Goal: Communication & Community: Answer question/provide support

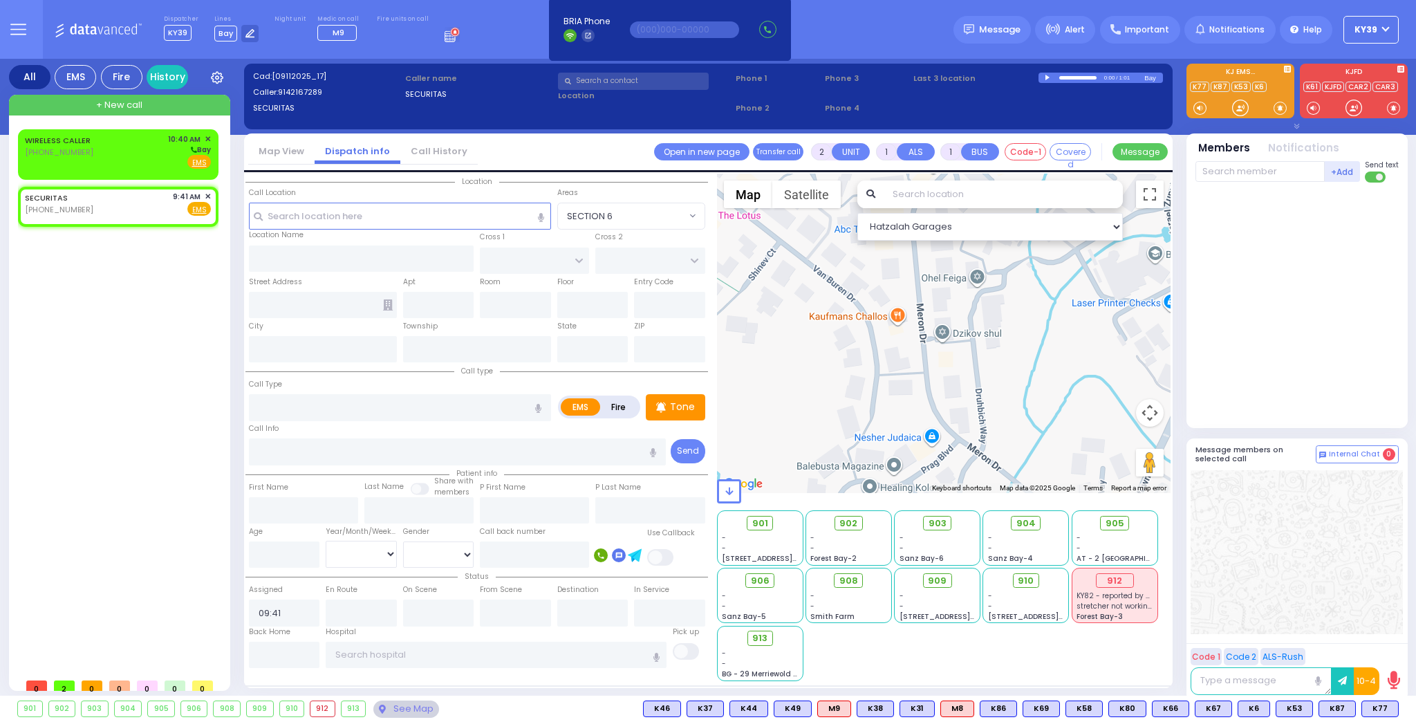
select select
click at [118, 140] on div "WIRELESS CALLER [PHONE_NUMBER] 10:40 AM ✕ [GEOGRAPHIC_DATA]" at bounding box center [118, 151] width 186 height 36
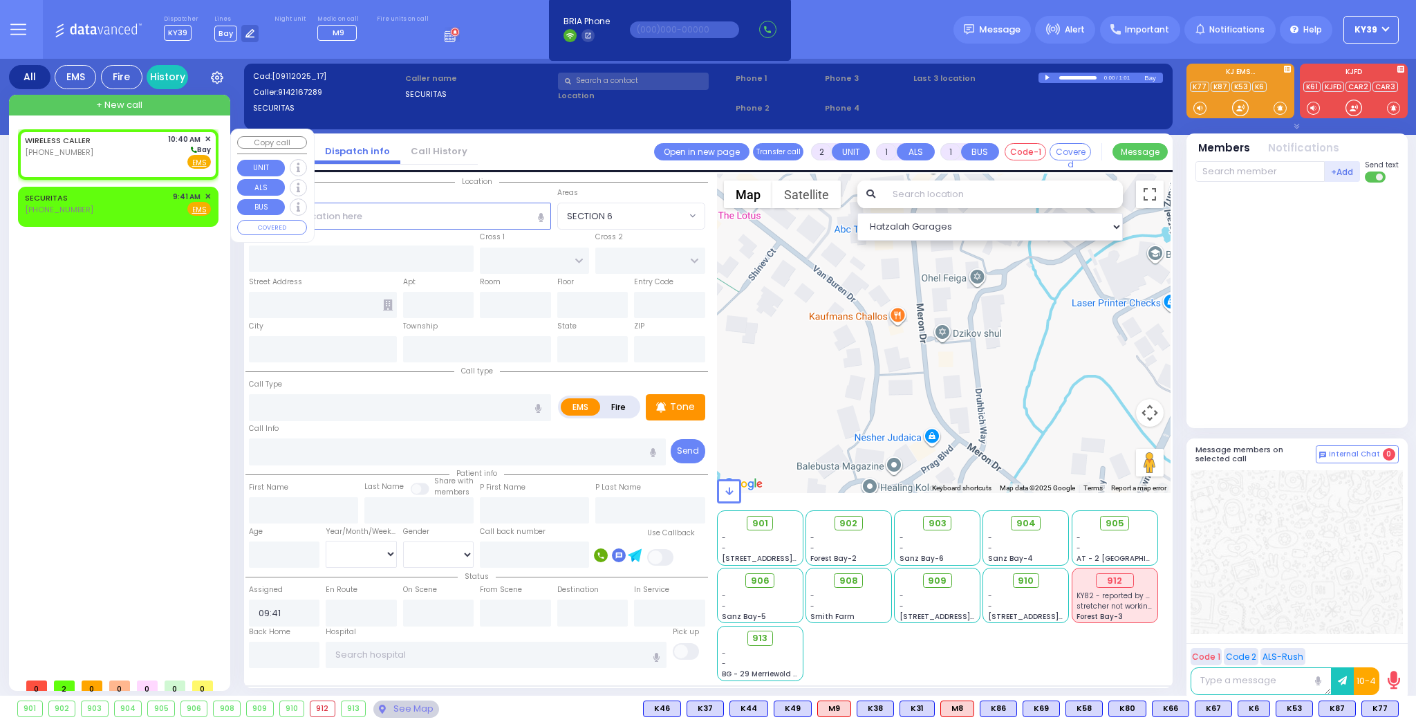
select select
radio input "true"
select select
type input "10:40"
select select "Hatzalah Garages"
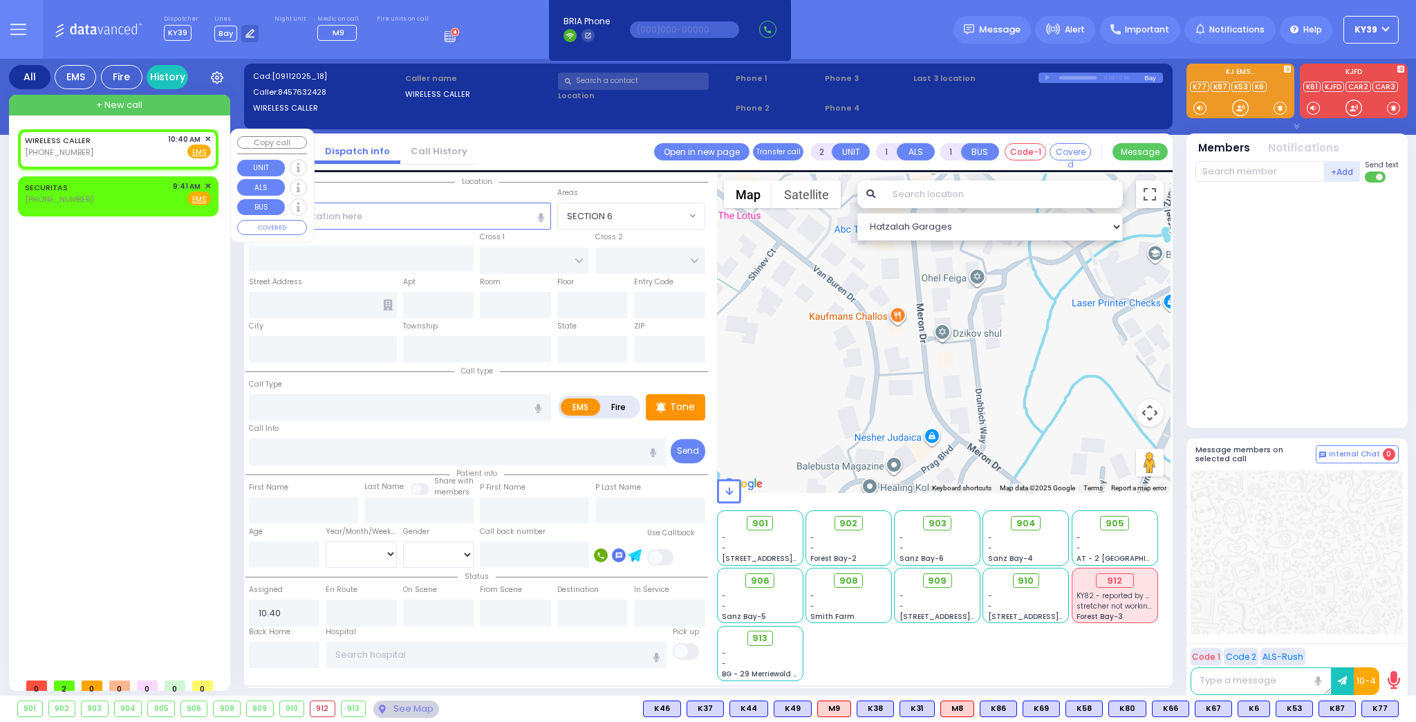
select select
radio input "true"
select select
select select "Hatzalah Garages"
click at [38, 153] on rect at bounding box center [39, 150] width 11 height 11
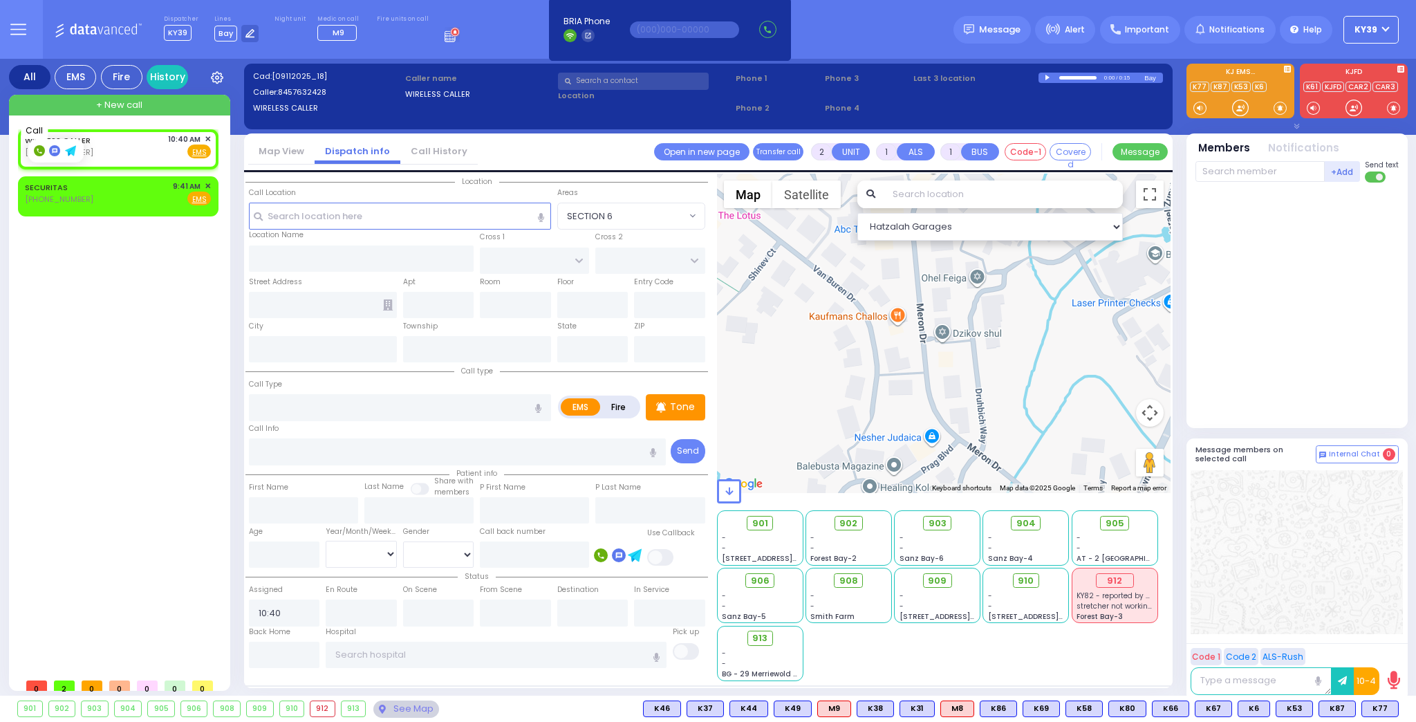
type input "8457632428"
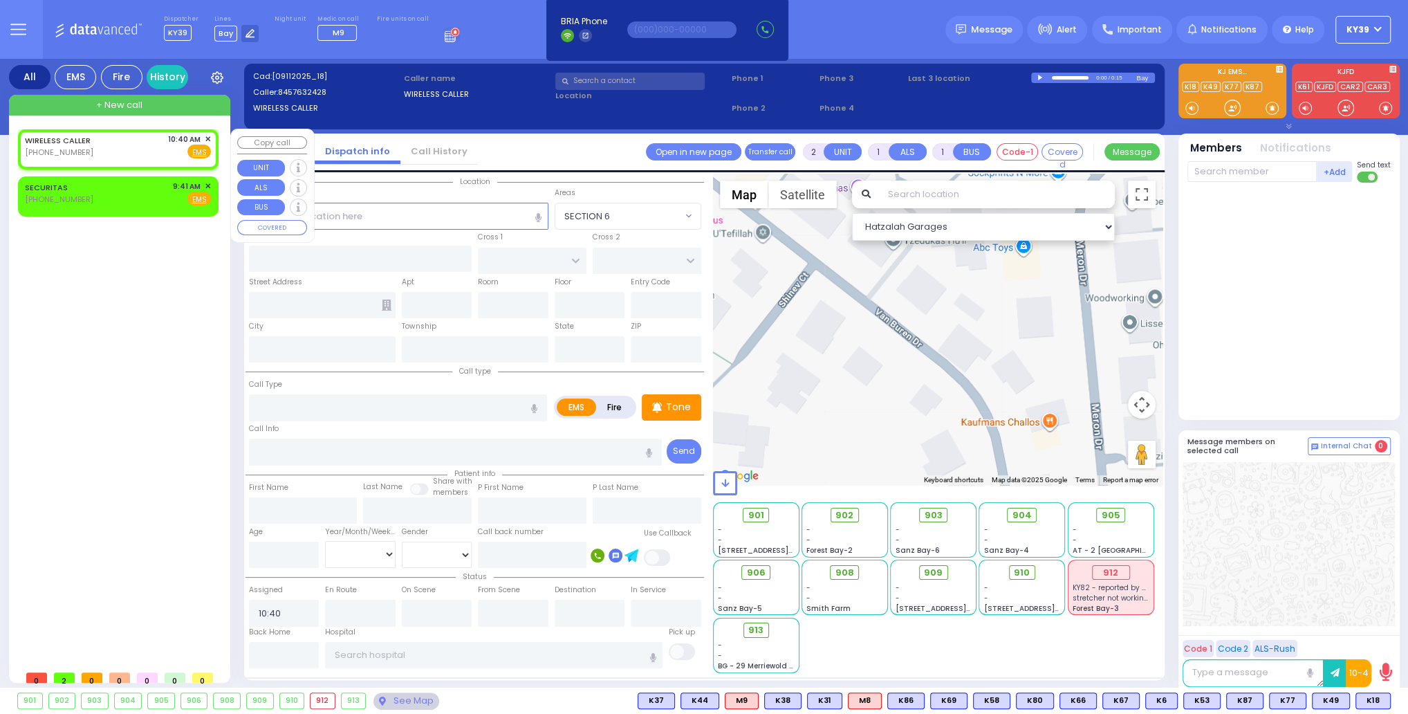
click at [211, 138] on div "WIRELESS CALLER [PHONE_NUMBER] 10:40 AM ✕ Fire EMS" at bounding box center [118, 148] width 195 height 35
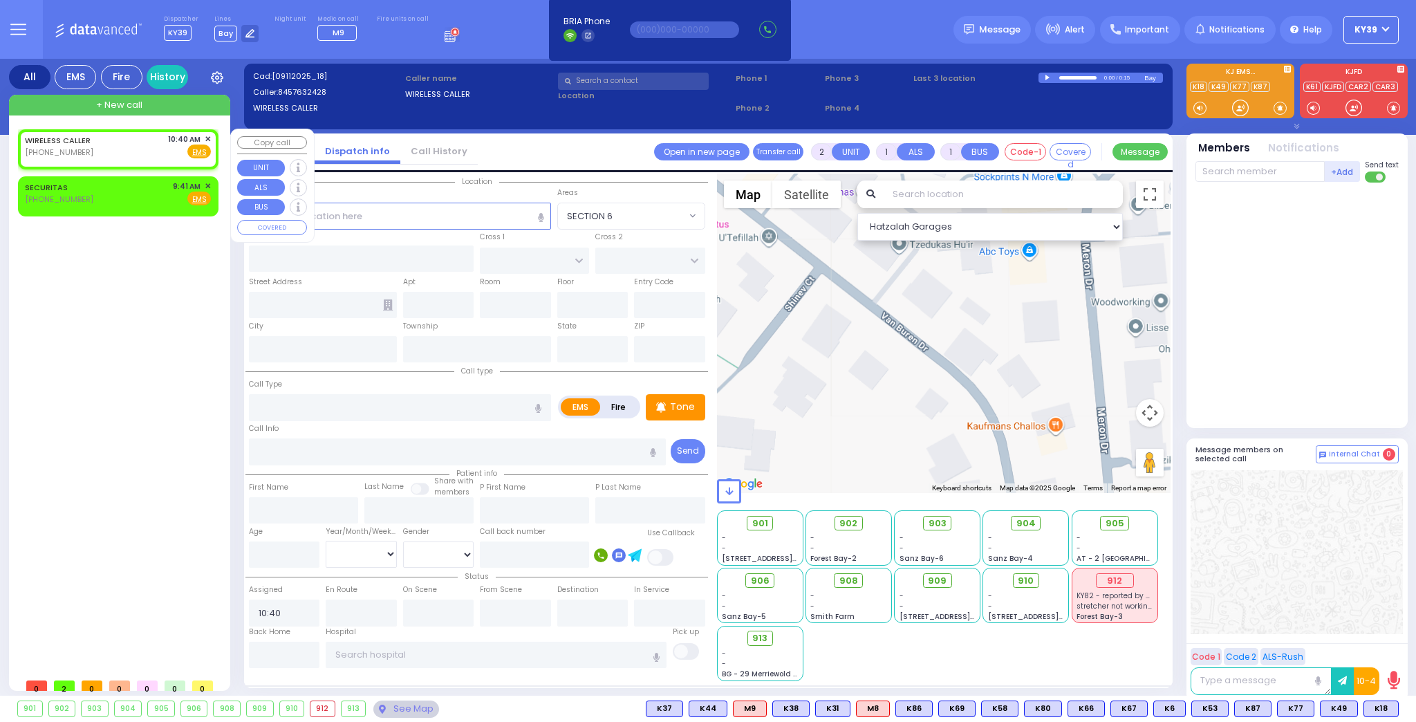
select select
radio input "true"
select select
select select "Hatzalah Garages"
click at [207, 141] on span "✕" at bounding box center [208, 139] width 6 height 12
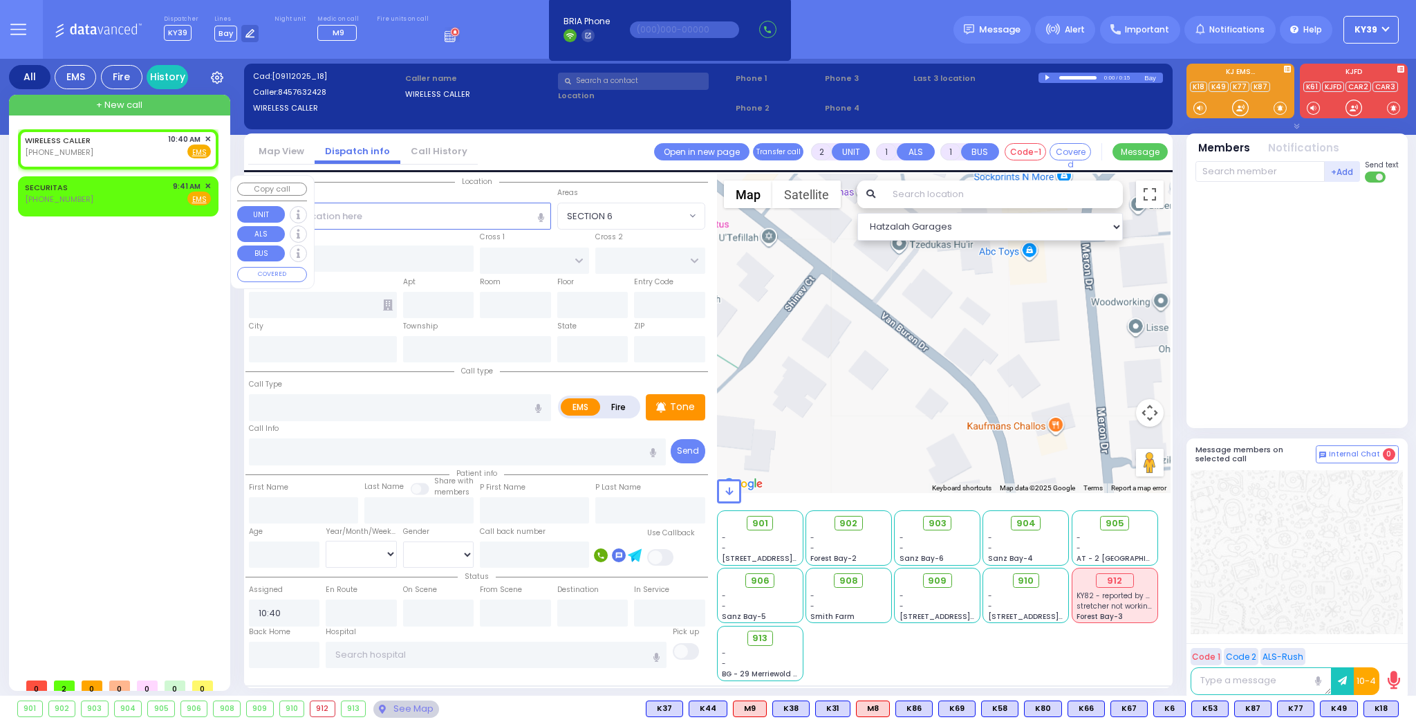
click at [108, 196] on div "SECURITAS [PHONE_NUMBER] 9:41 AM ✕ Fire EMS" at bounding box center [118, 193] width 186 height 26
select select
radio input "true"
select select
type input "09:41"
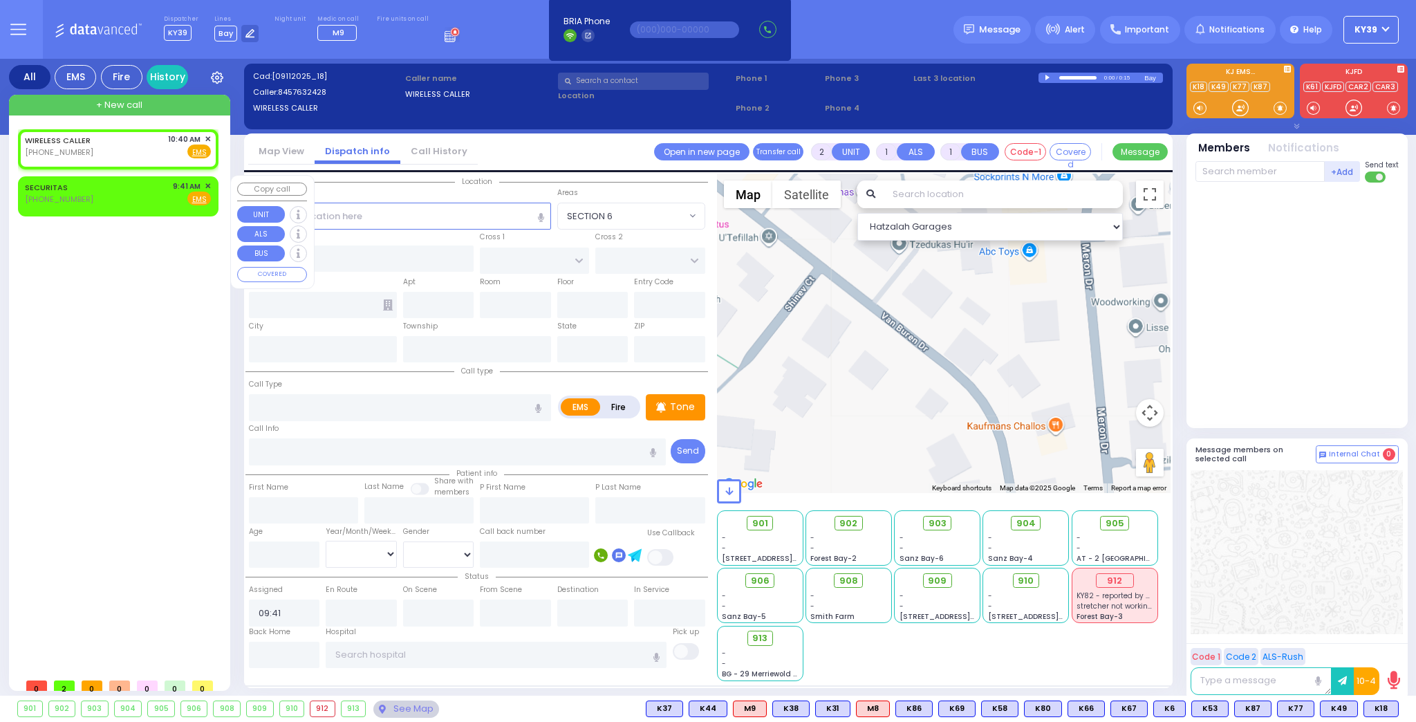
select select "Hatzalah Garages"
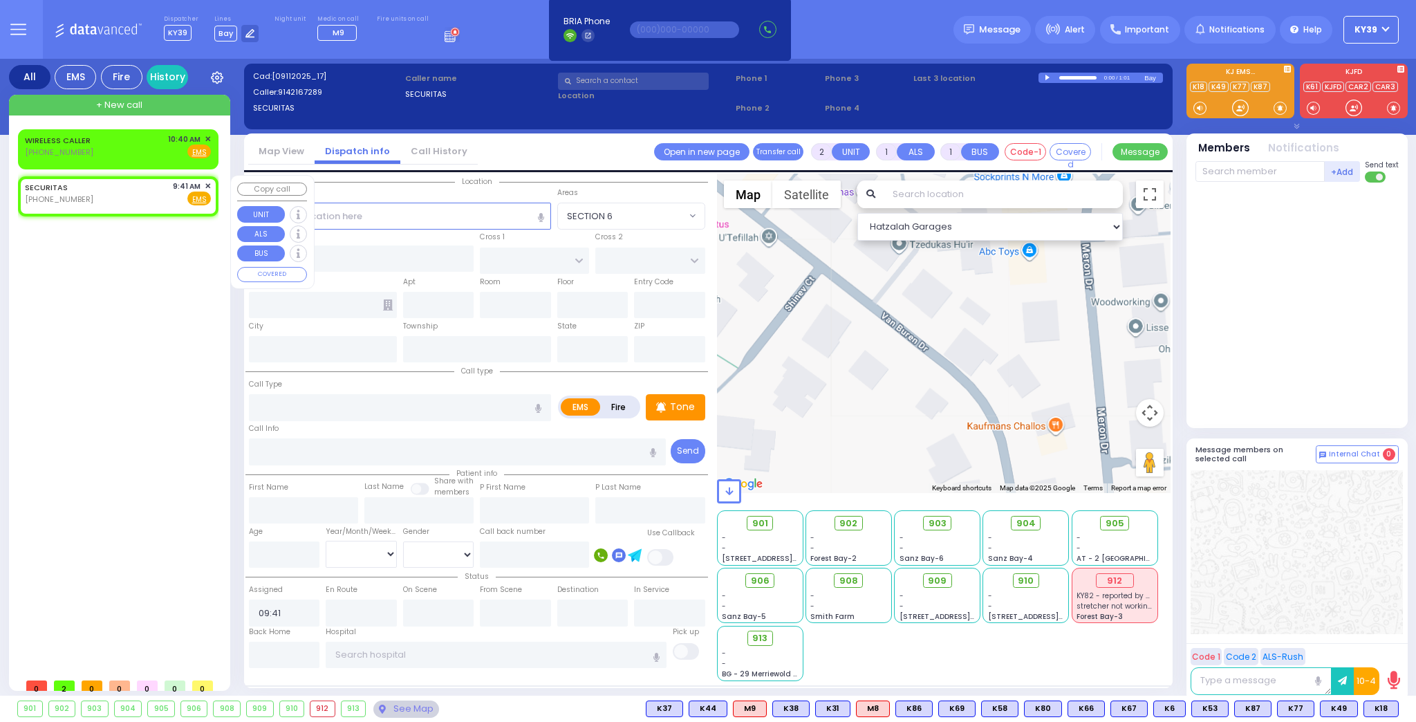
click at [210, 183] on span "✕" at bounding box center [208, 186] width 6 height 12
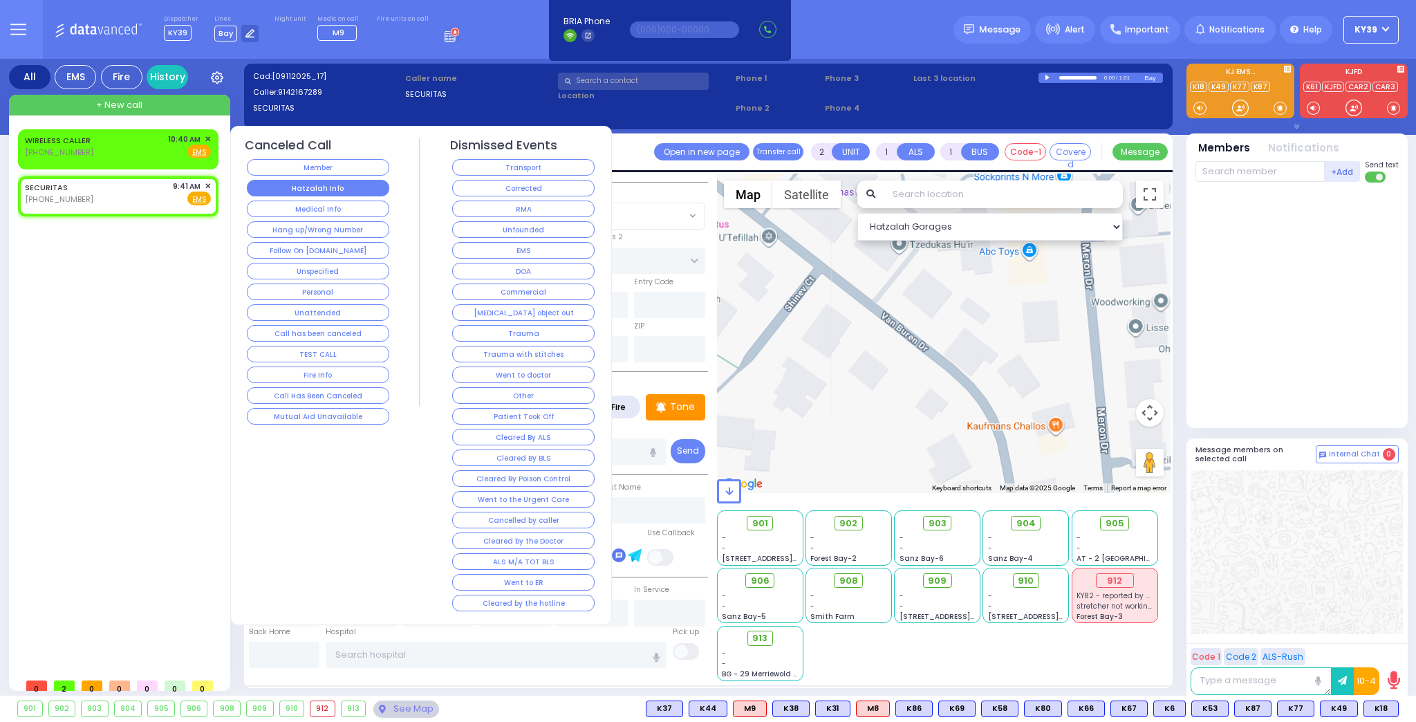
click at [344, 191] on button "Hatzalah Info" at bounding box center [318, 188] width 142 height 17
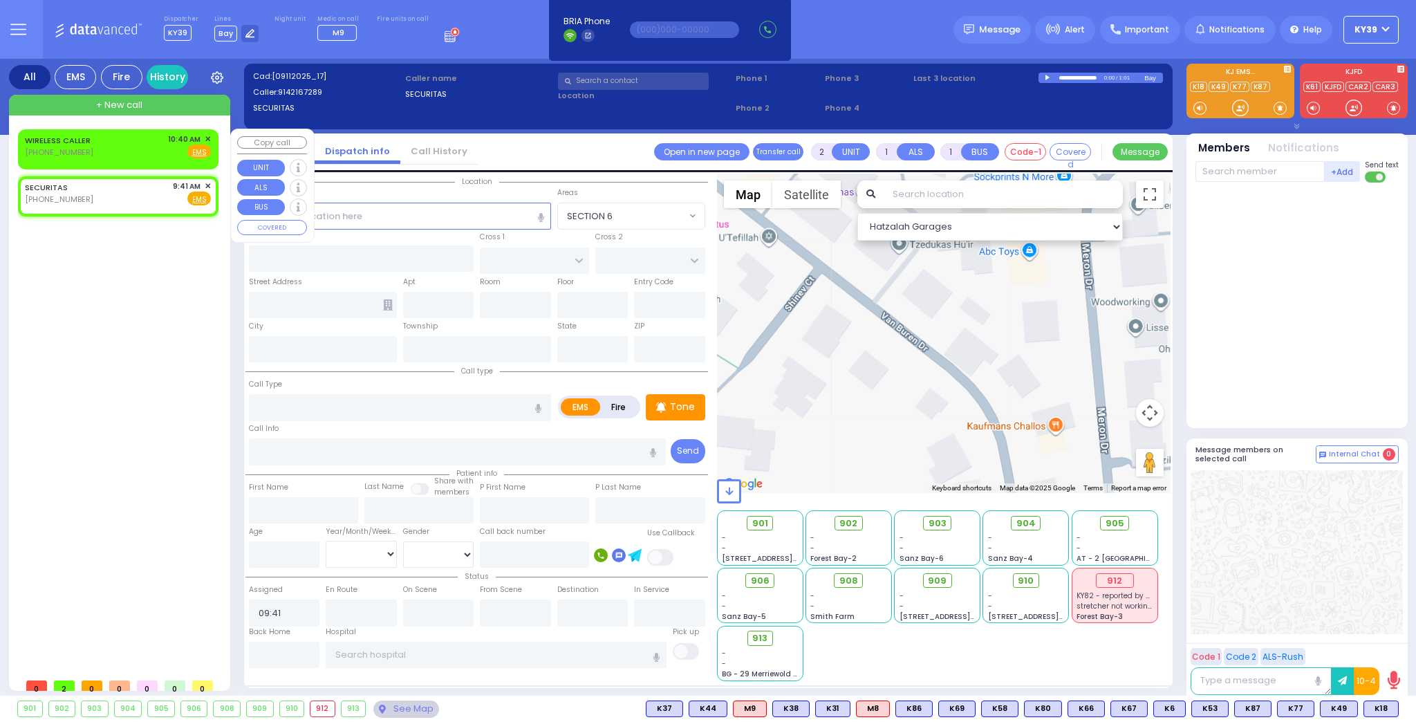
select select
radio input "true"
select select
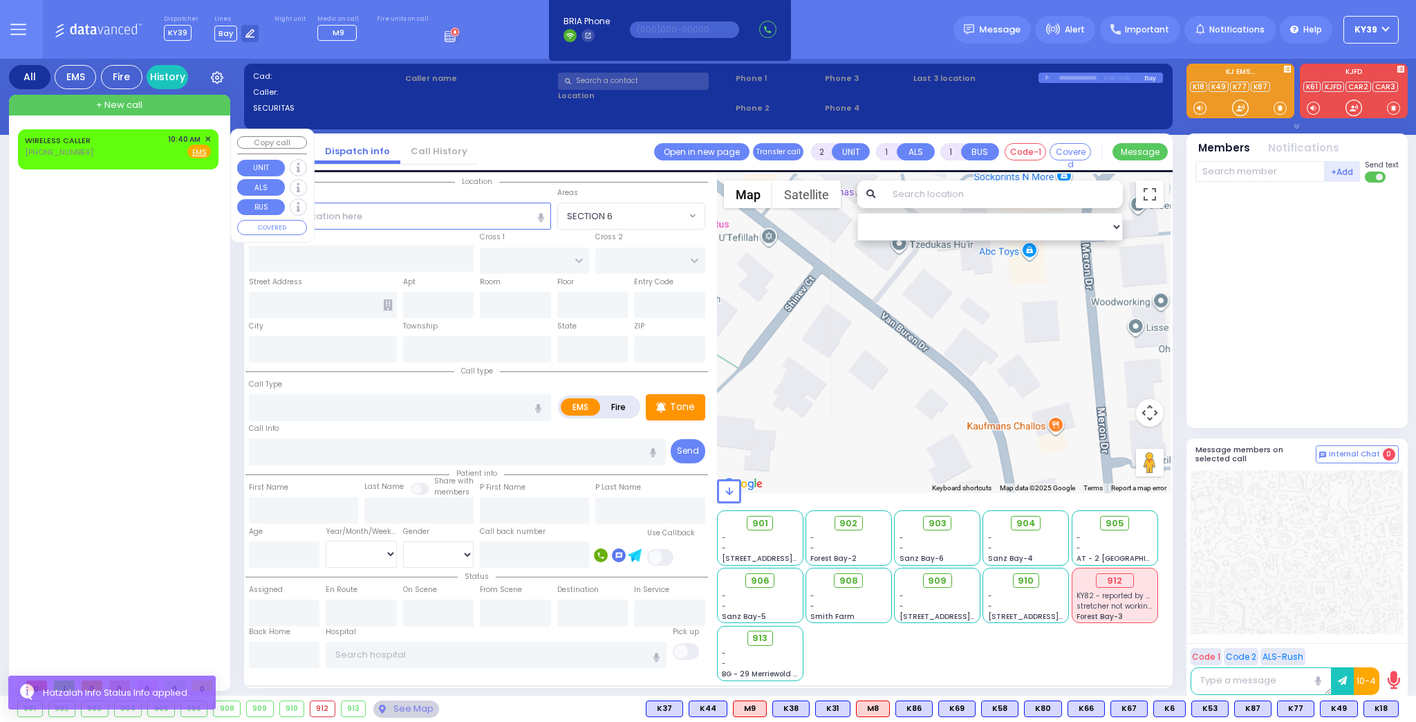
click at [207, 136] on span "✕" at bounding box center [208, 139] width 6 height 12
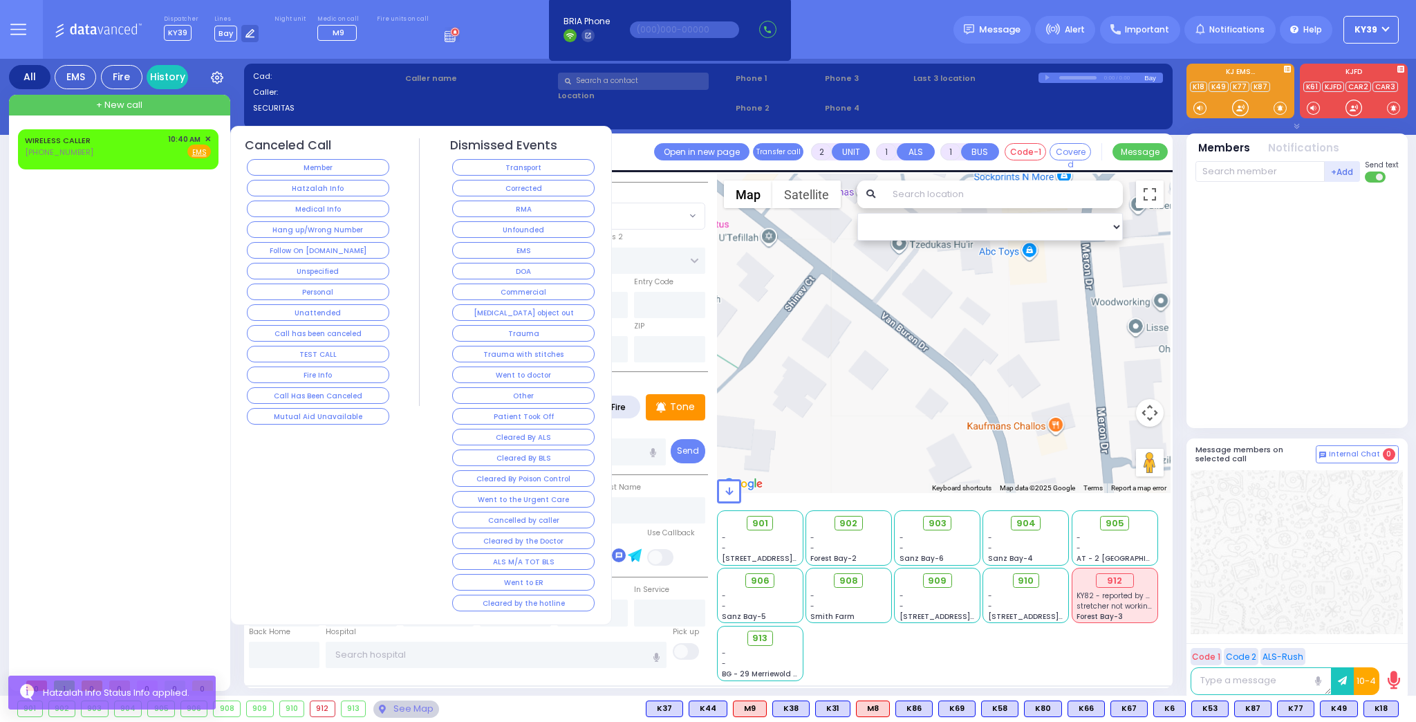
click at [313, 225] on button "Hang up/Wrong Number" at bounding box center [318, 229] width 142 height 17
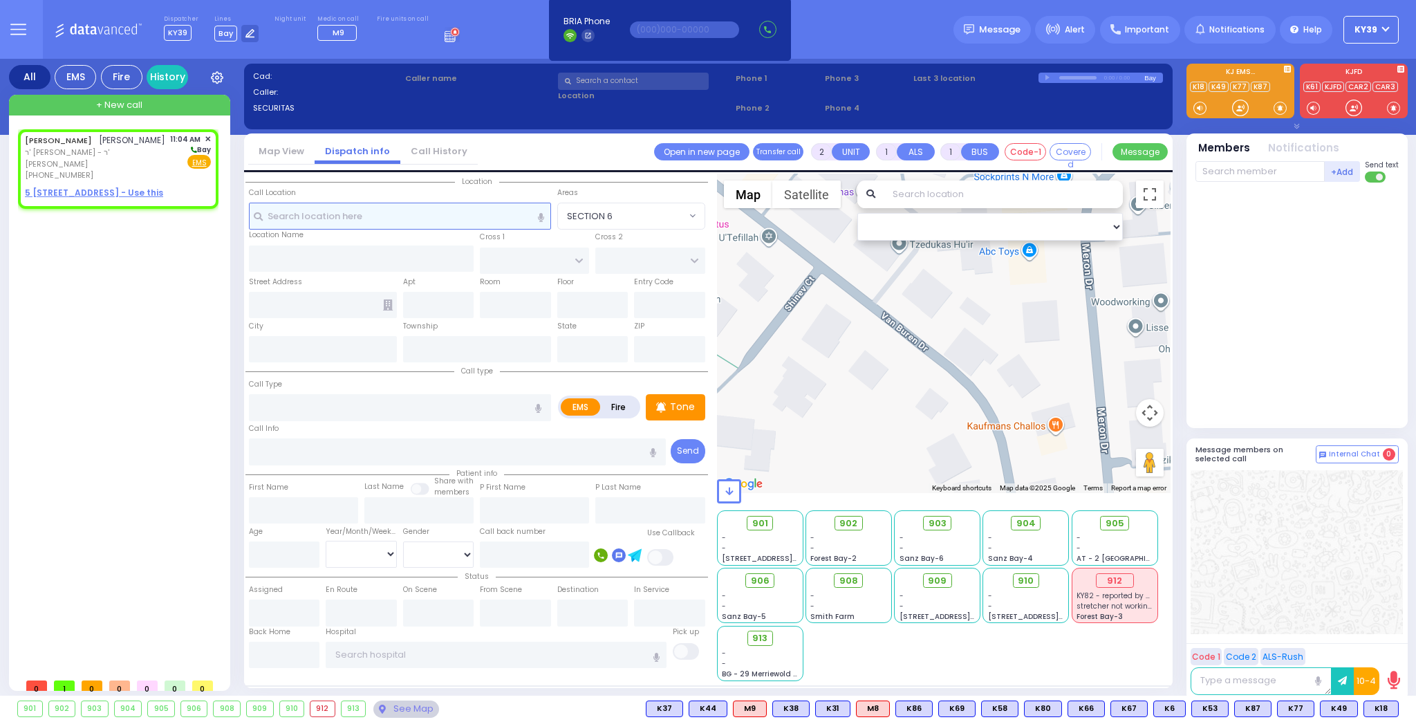
select select
radio input "true"
type input "[PERSON_NAME]"
type input "STEIN"
select select
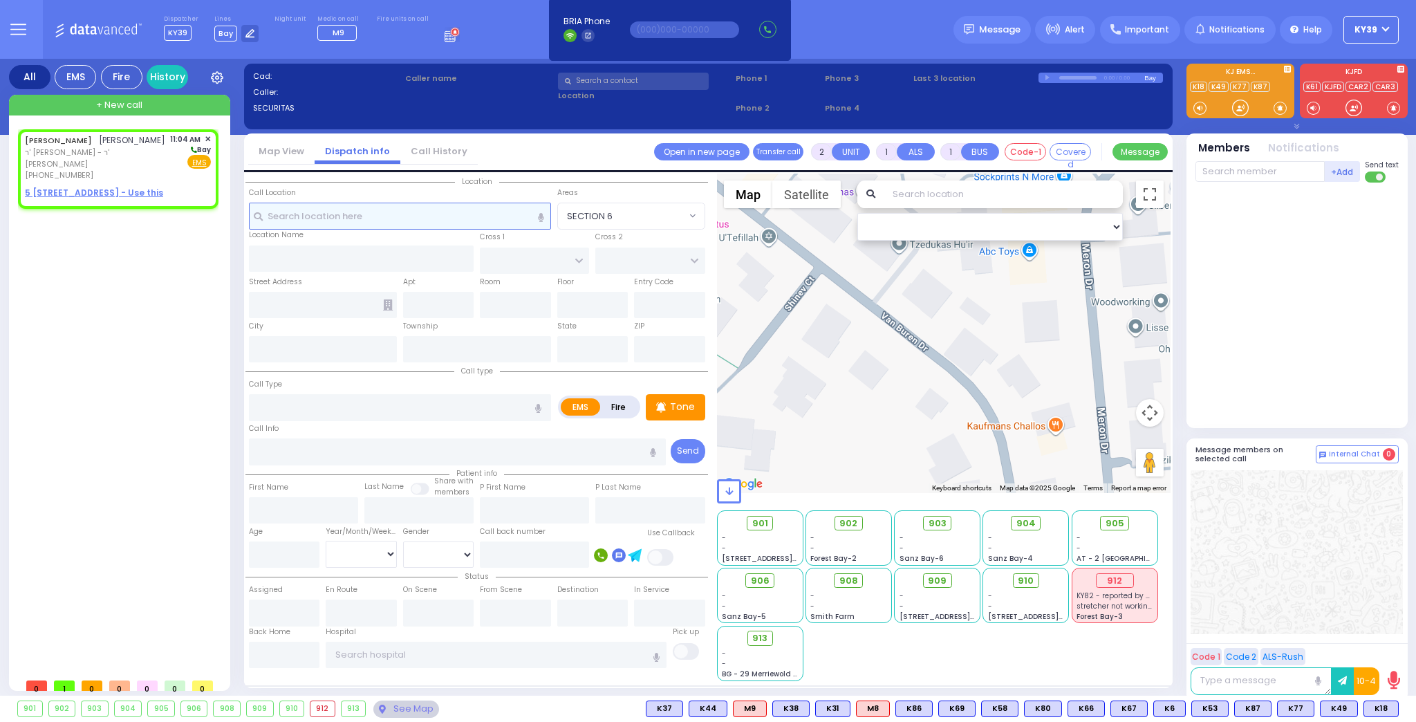
type input "11:04"
select select "Hatzalah Garages"
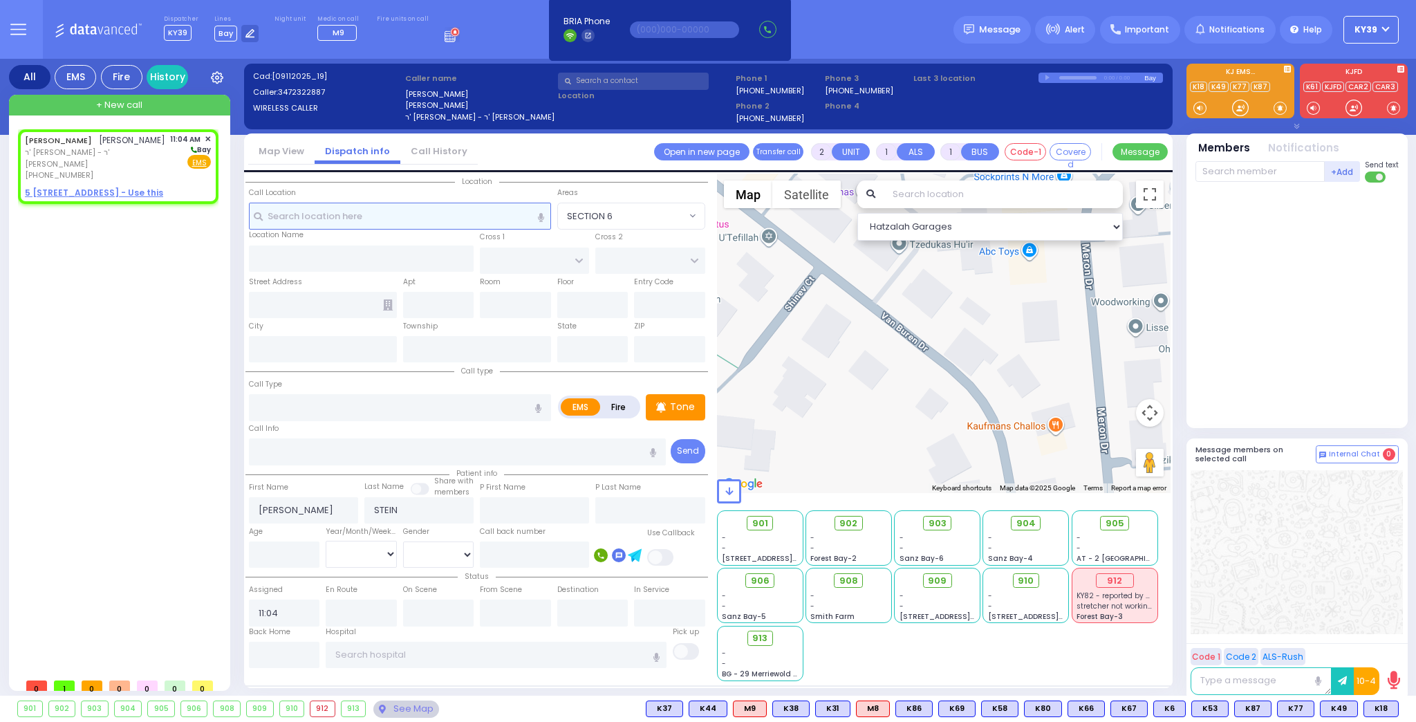
select select
radio input "true"
select select
select select "Hatzalah Garages"
select select
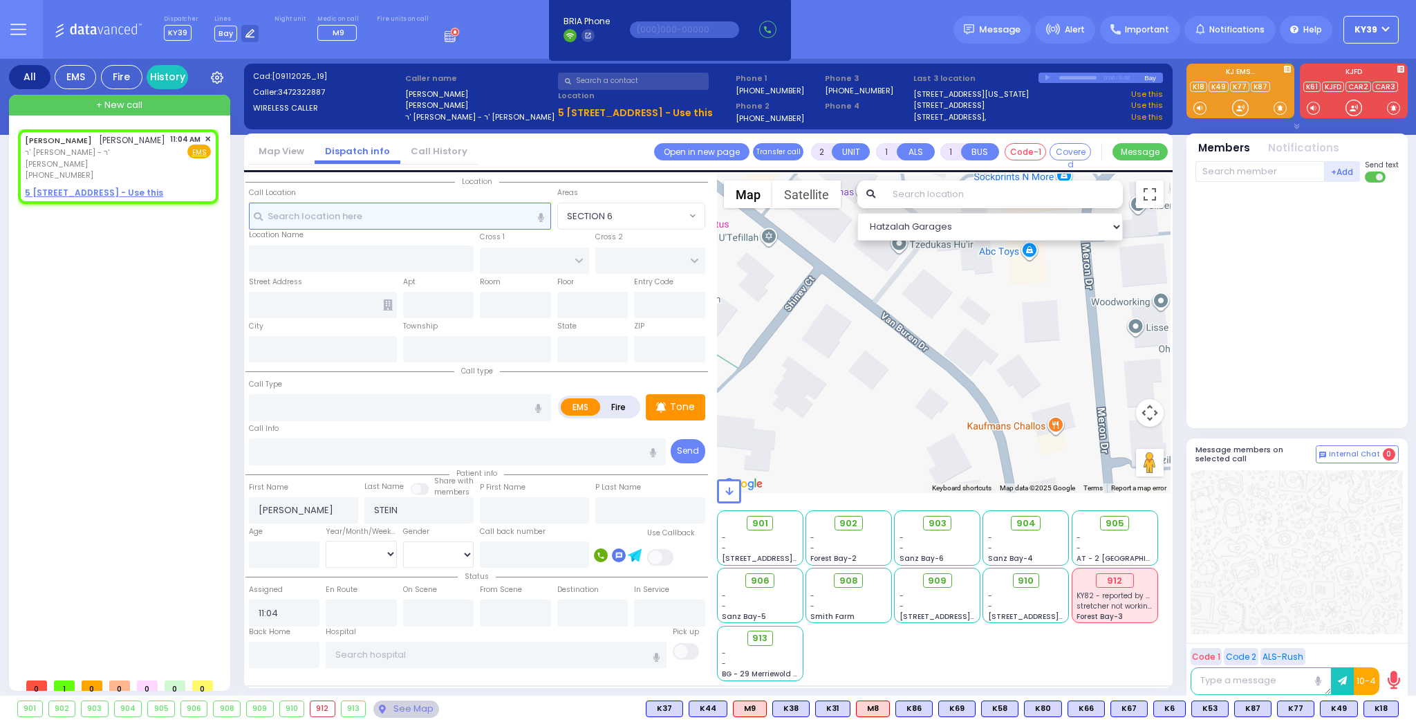
radio input "true"
select select
select select "Hatzalah Garages"
click at [206, 138] on span "✕" at bounding box center [208, 139] width 6 height 12
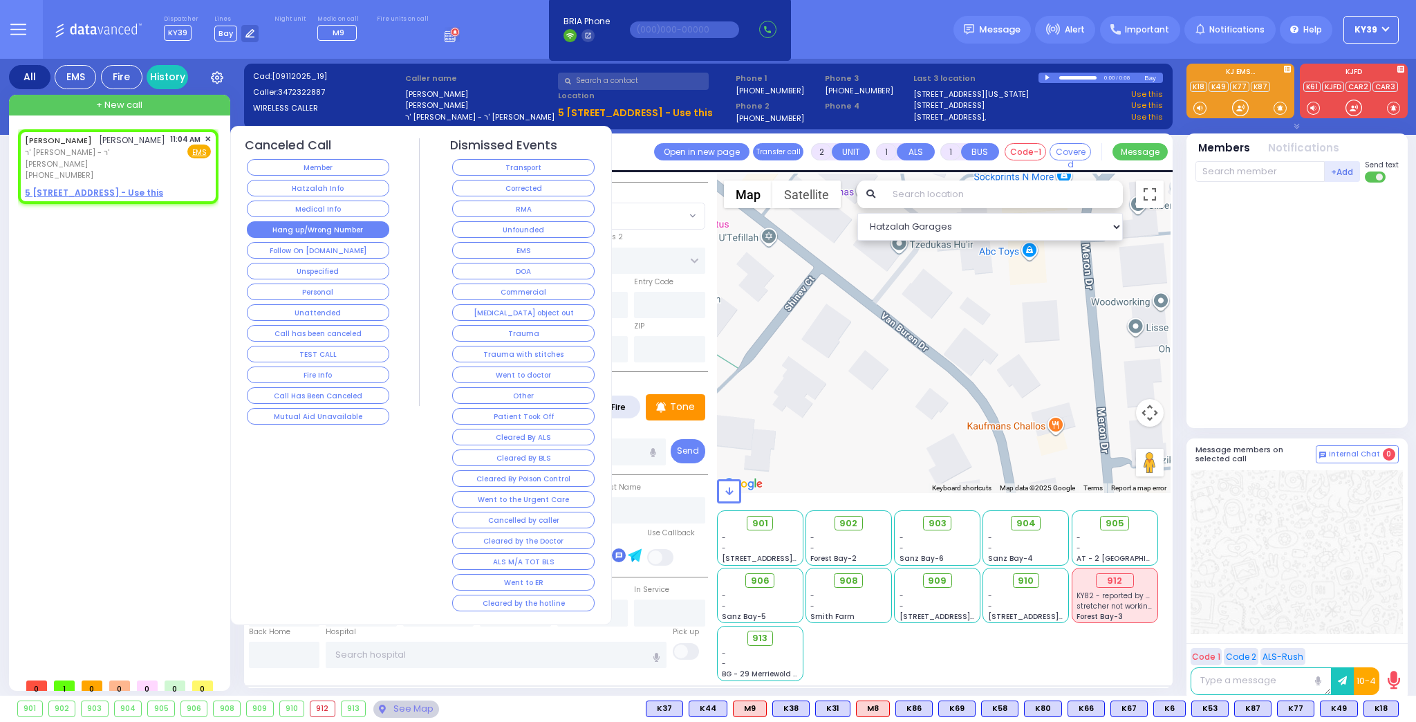
click at [288, 223] on button "Hang up/Wrong Number" at bounding box center [318, 229] width 142 height 17
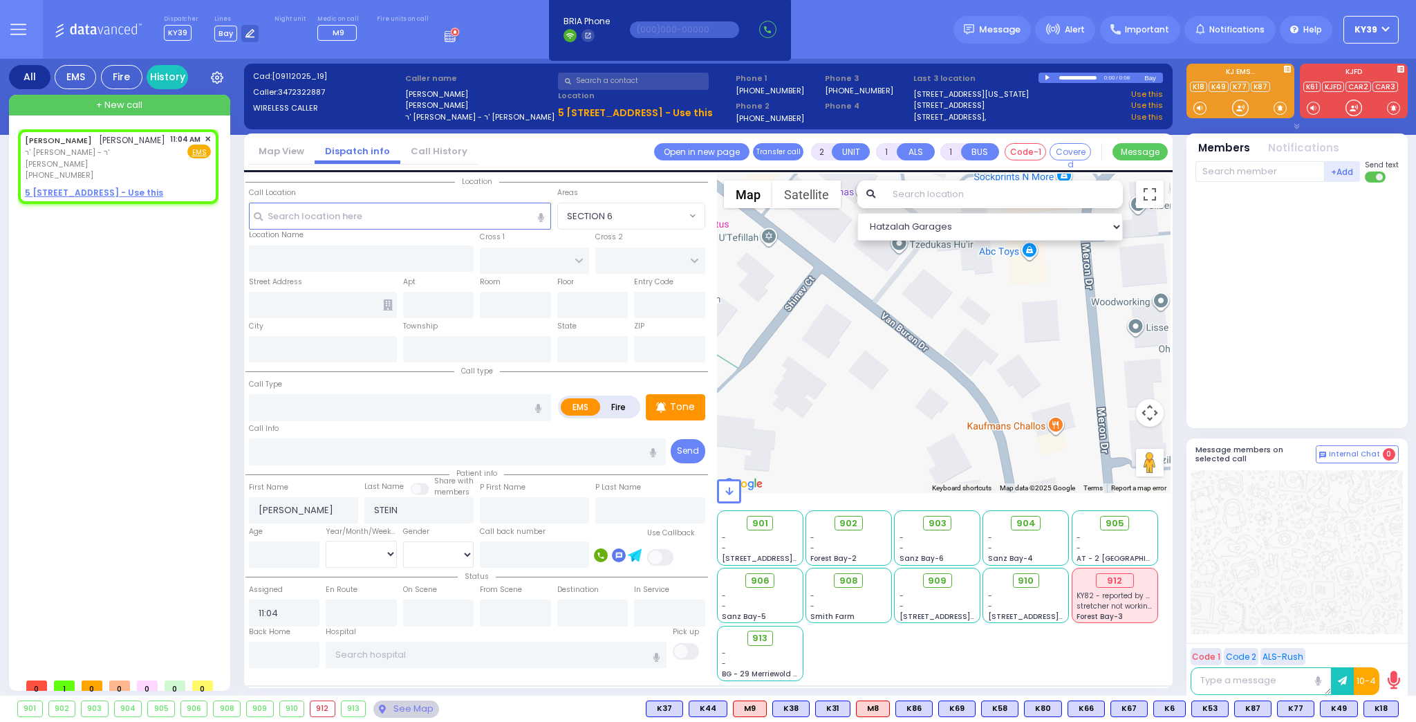
select select
radio input "true"
select select
